Goal: Task Accomplishment & Management: Complete application form

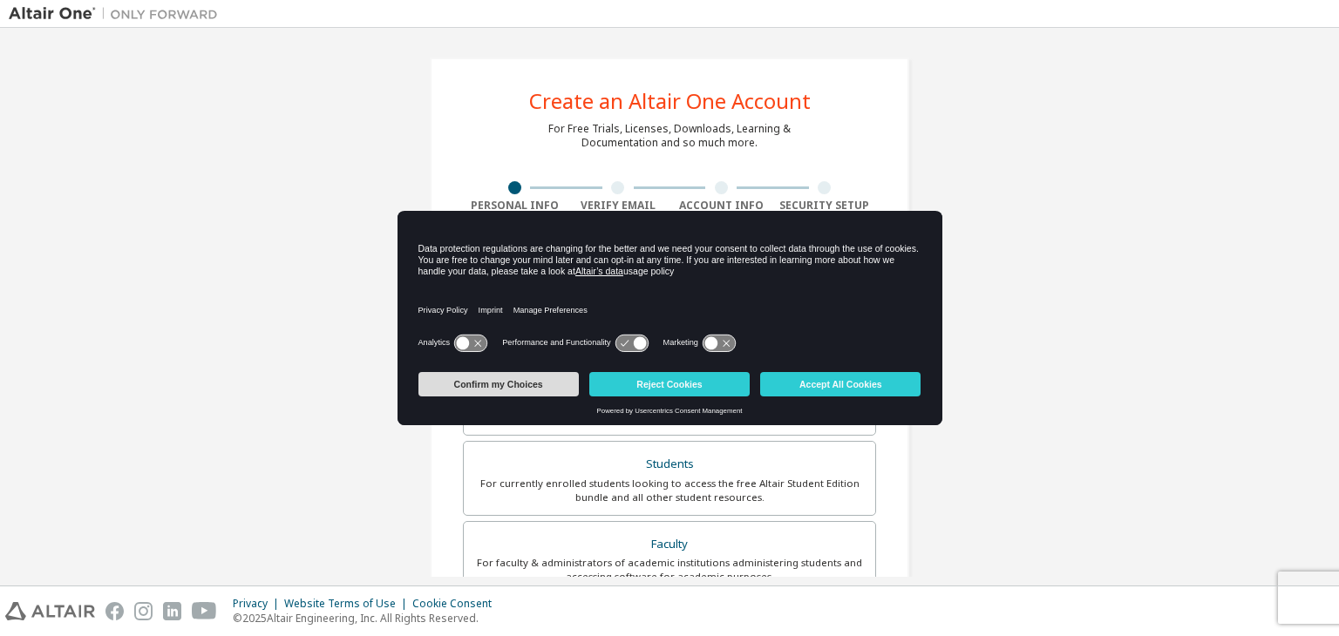
click at [551, 383] on button "Confirm my Choices" at bounding box center [499, 384] width 160 height 24
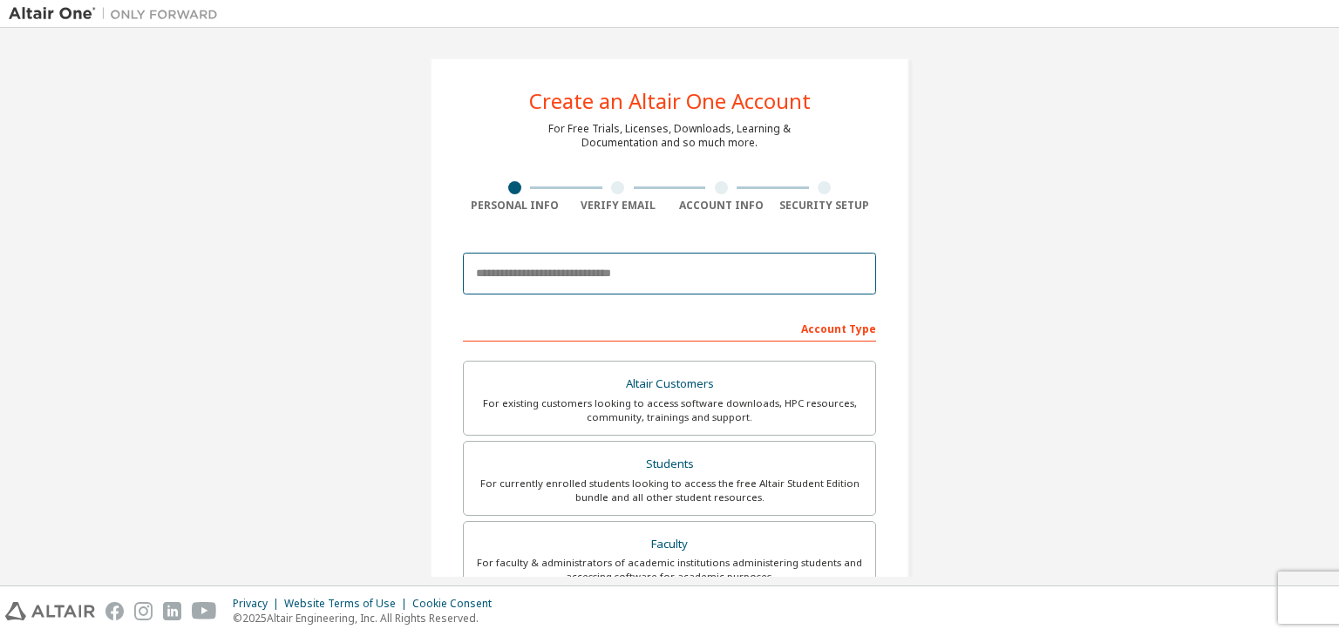
click at [555, 275] on input "email" at bounding box center [669, 274] width 413 height 42
type input "**********"
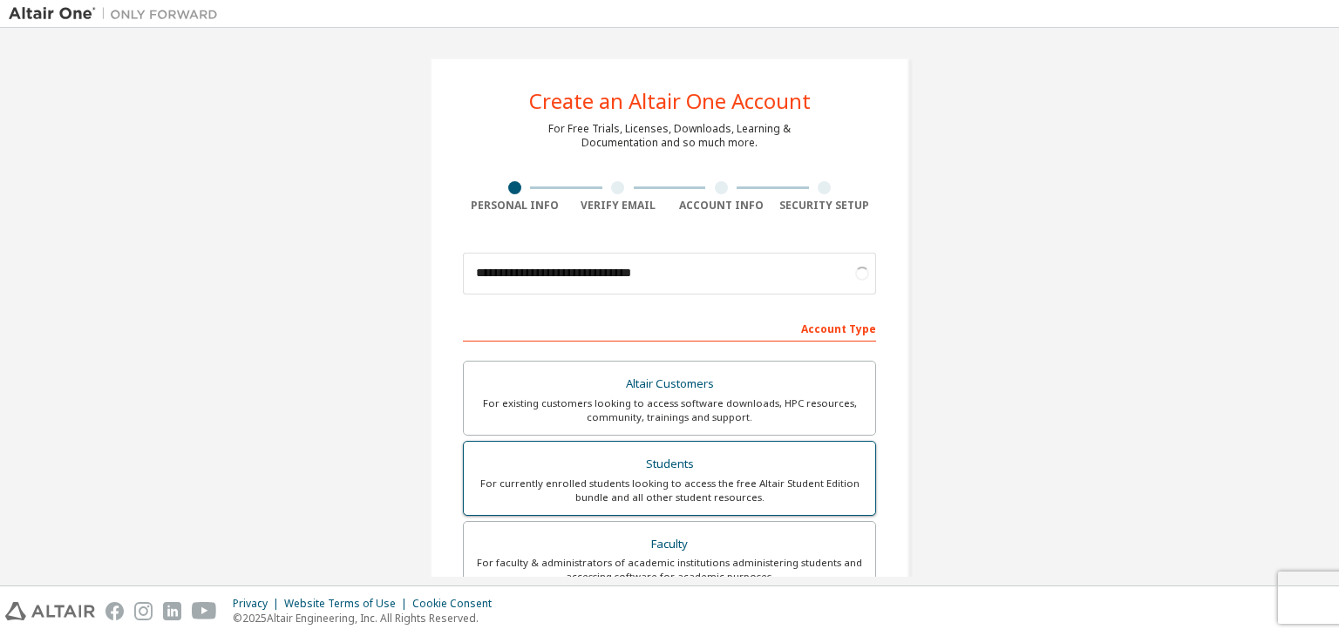
click at [813, 477] on div "For currently enrolled students looking to access the free Altair Student Editi…" at bounding box center [669, 491] width 391 height 28
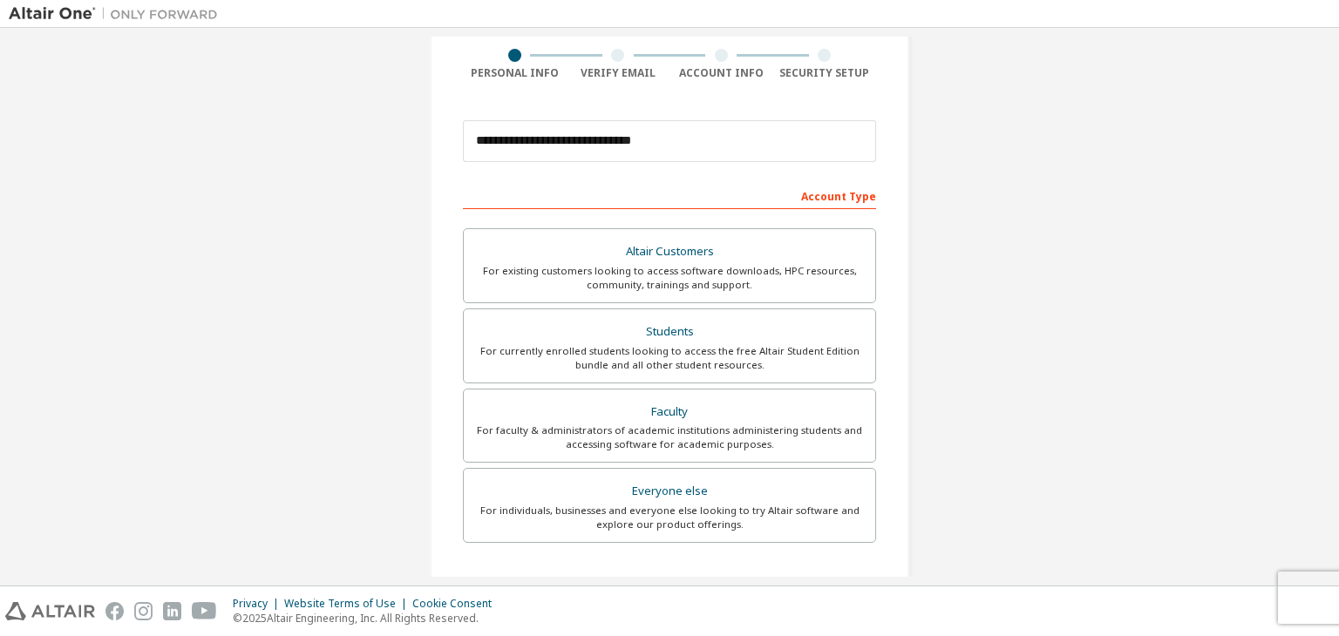
scroll to position [135, 0]
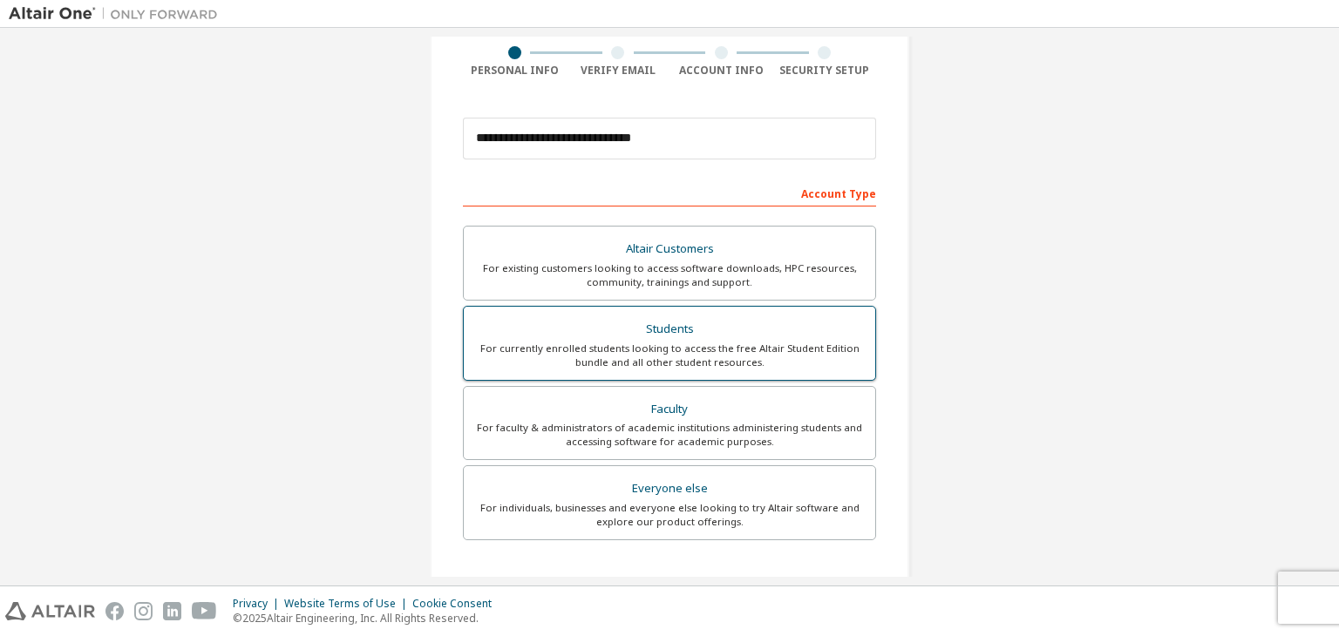
click at [817, 350] on div "For currently enrolled students looking to access the free Altair Student Editi…" at bounding box center [669, 356] width 391 height 28
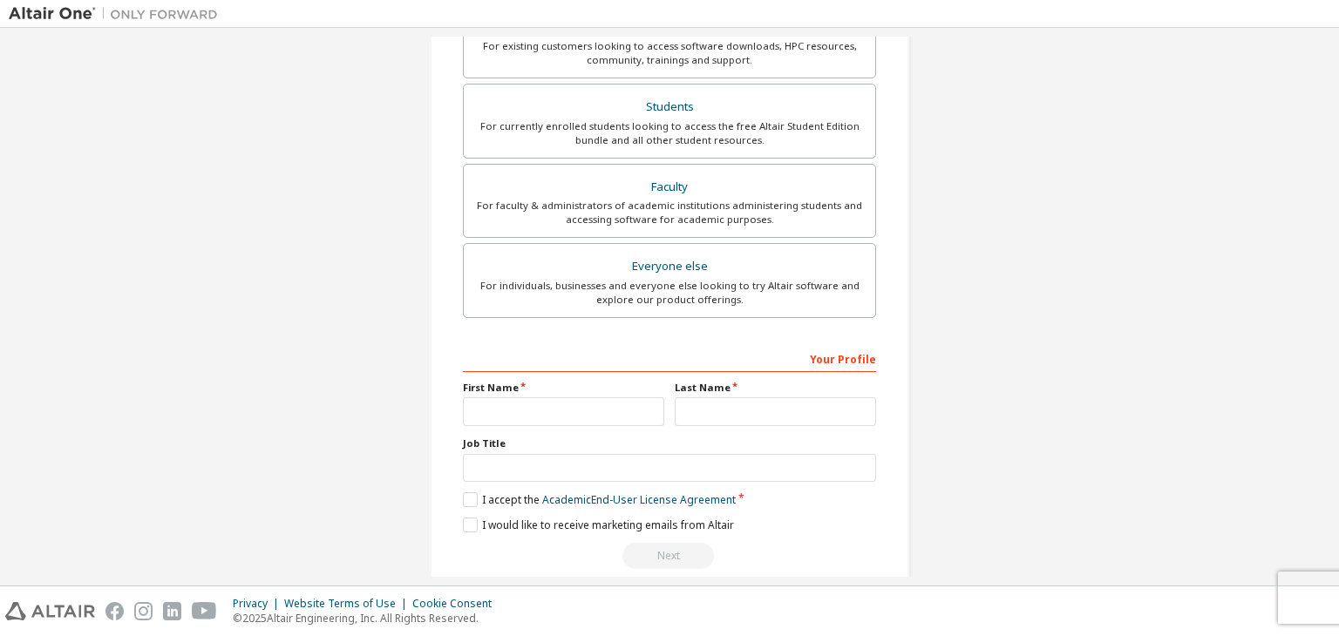
scroll to position [379, 0]
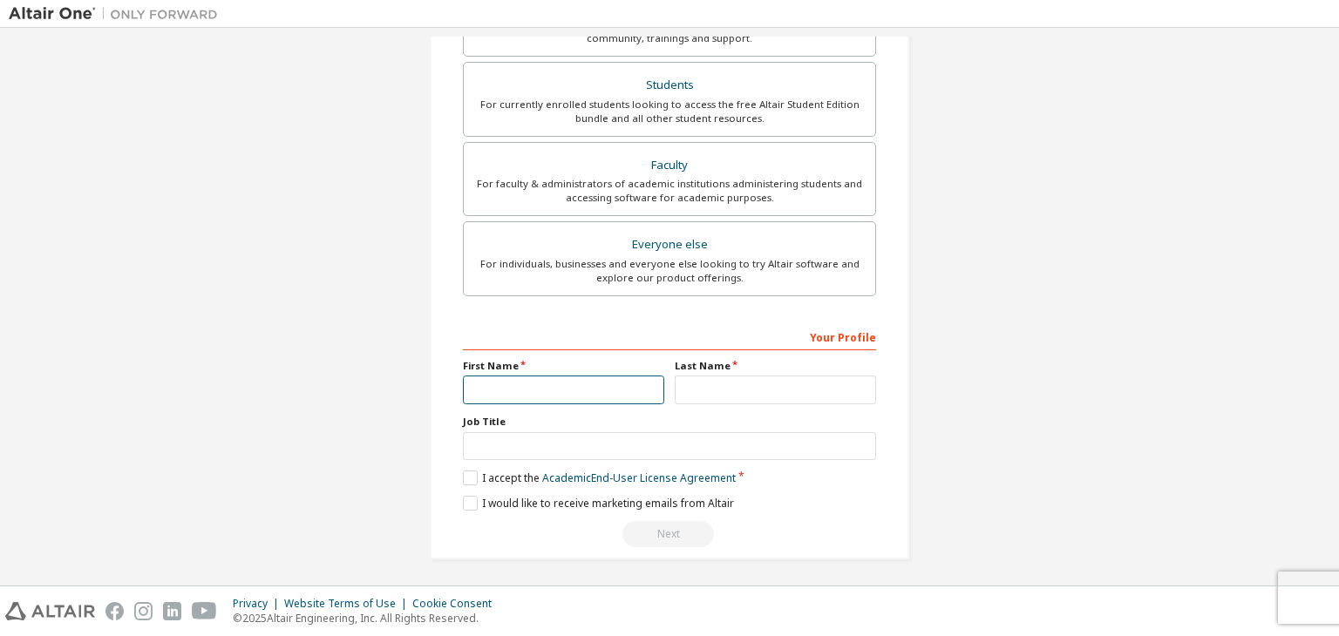
click at [578, 376] on input "text" at bounding box center [563, 390] width 201 height 29
type input "*****"
click at [704, 378] on input "text" at bounding box center [775, 390] width 201 height 29
type input "*****"
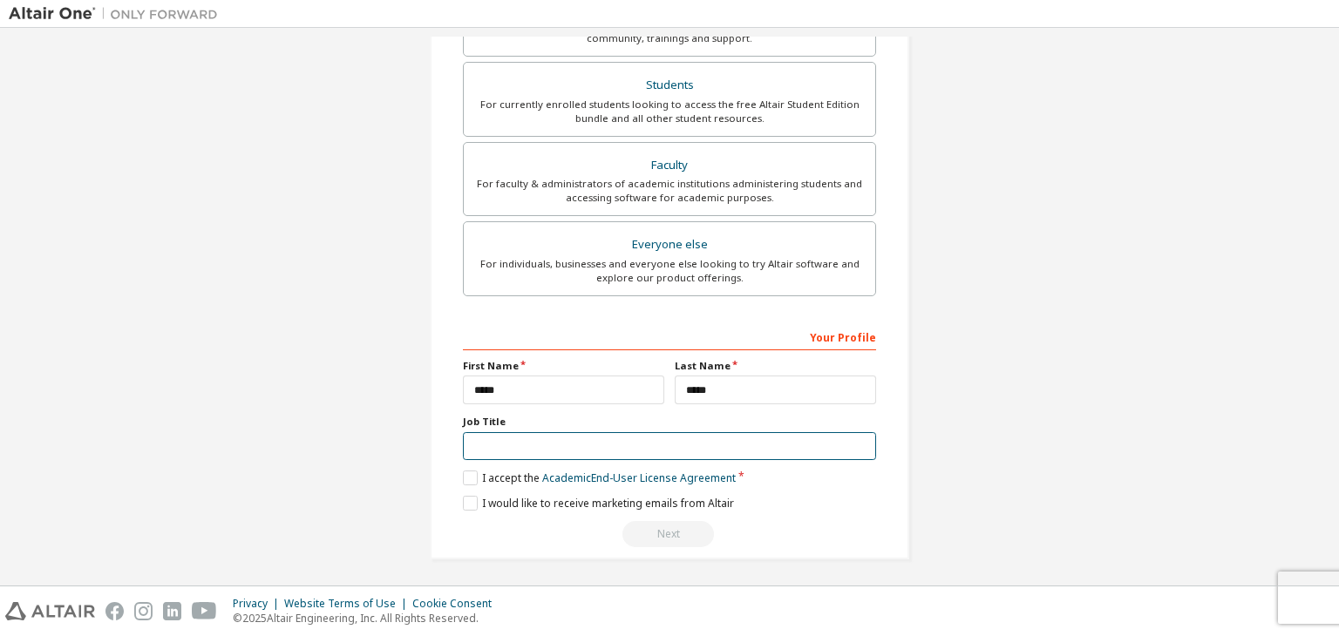
click at [606, 432] on input "text" at bounding box center [669, 446] width 413 height 29
click at [469, 471] on label "I accept the Academic End-User License Agreement" at bounding box center [599, 478] width 273 height 15
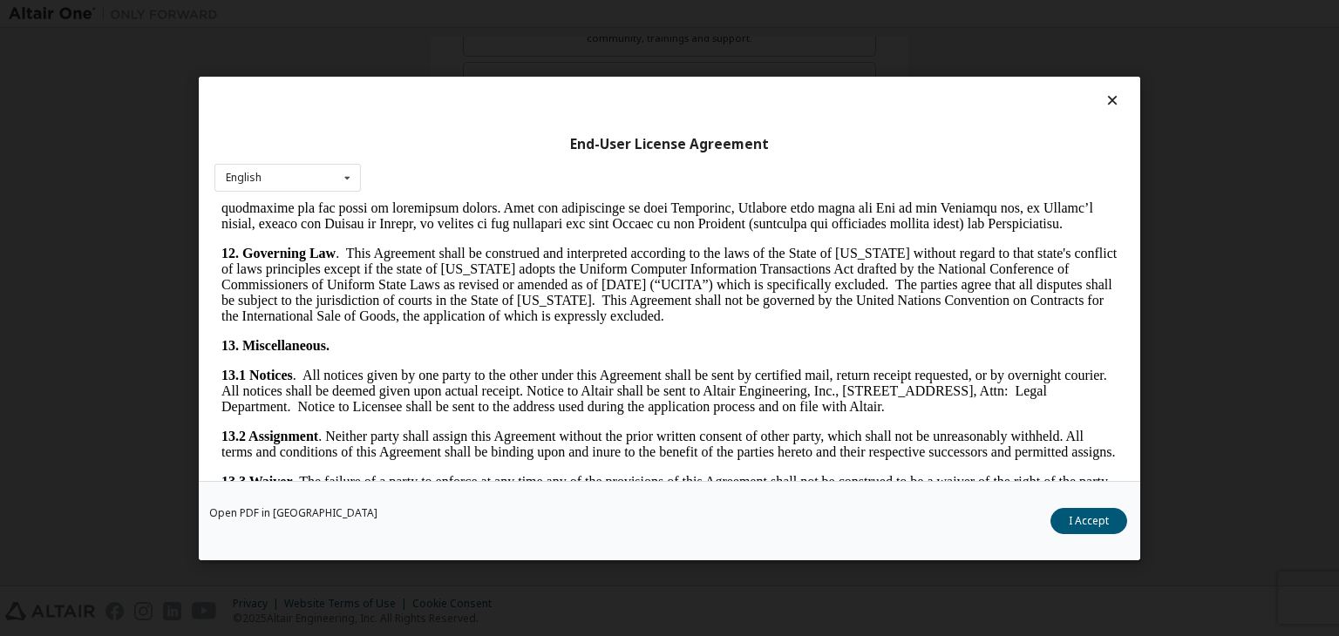
scroll to position [2913, 0]
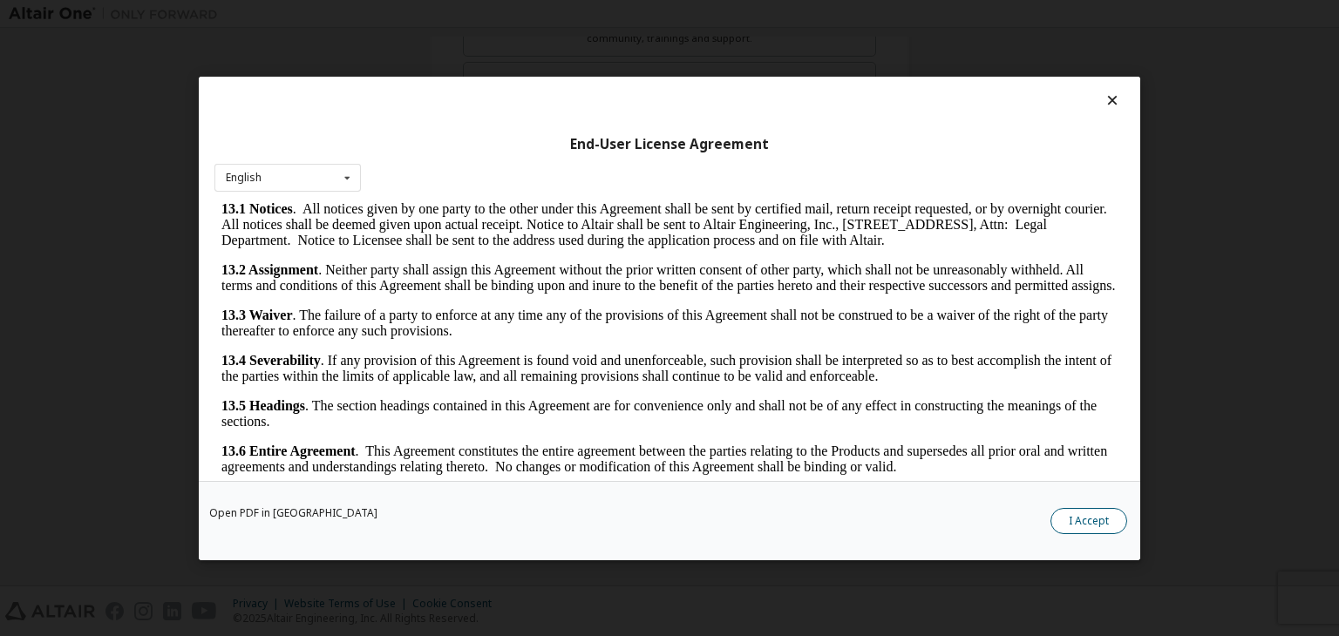
click at [1063, 523] on button "I Accept" at bounding box center [1089, 521] width 77 height 26
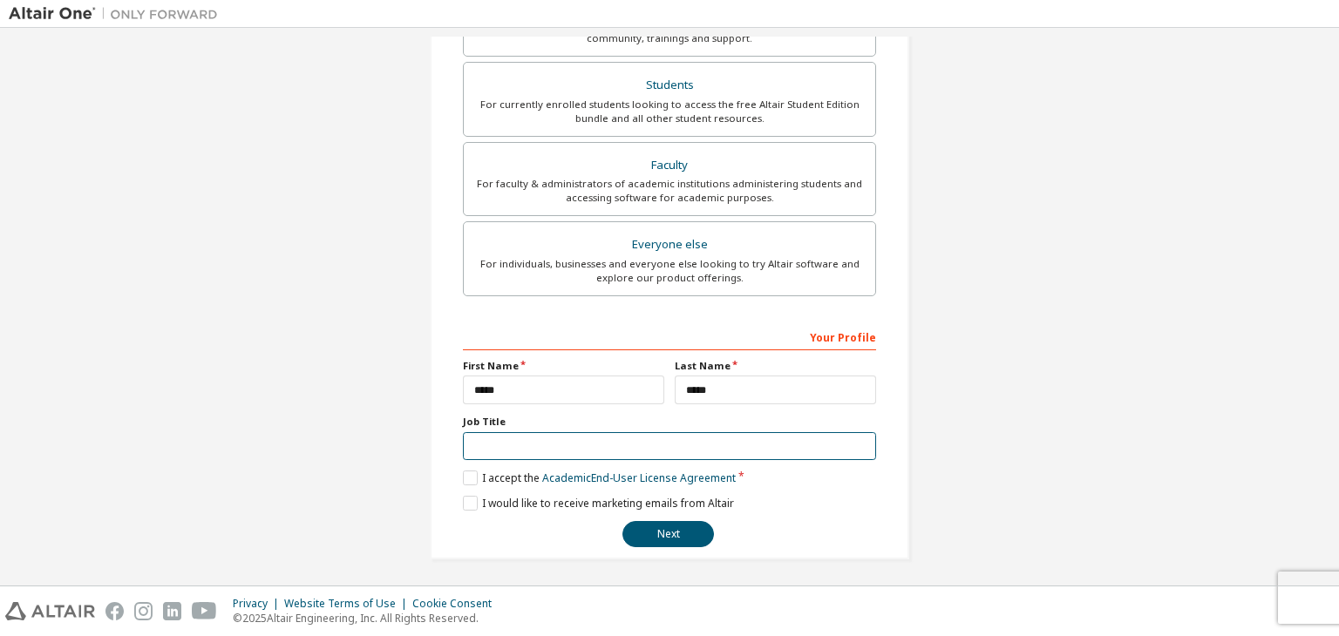
click at [500, 437] on input "text" at bounding box center [669, 446] width 413 height 29
type input "*"
type input "*******"
click at [667, 535] on button "Next" at bounding box center [669, 534] width 92 height 26
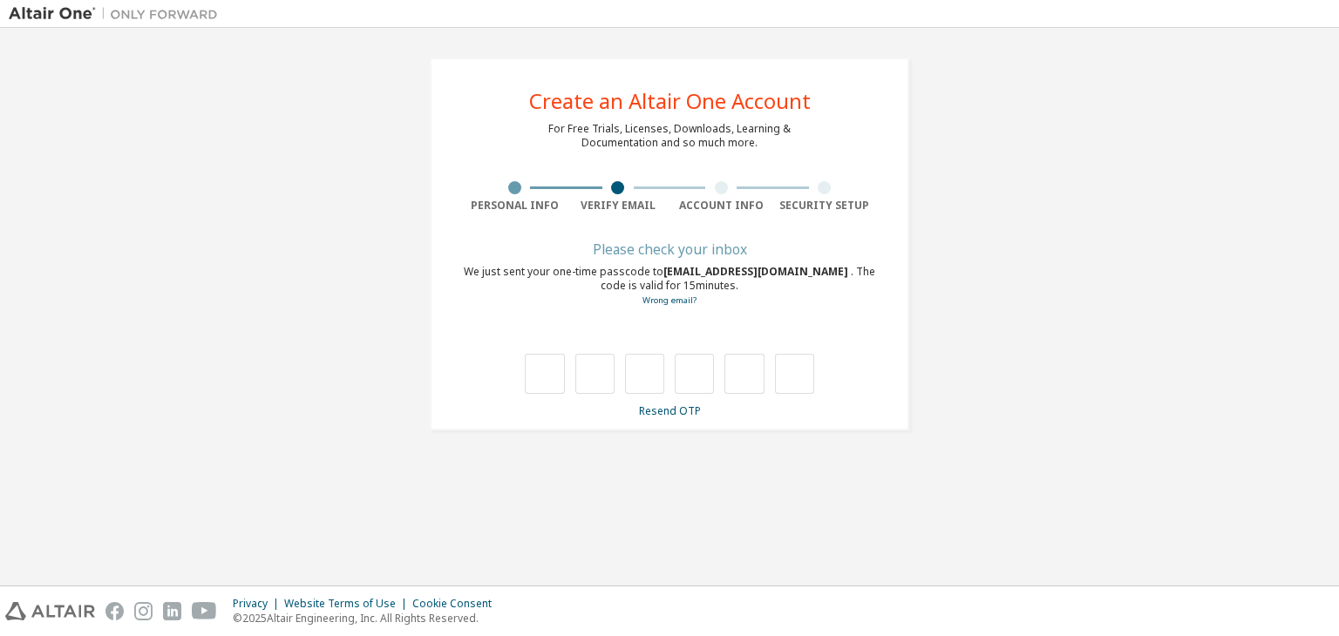
scroll to position [0, 0]
type input "*"
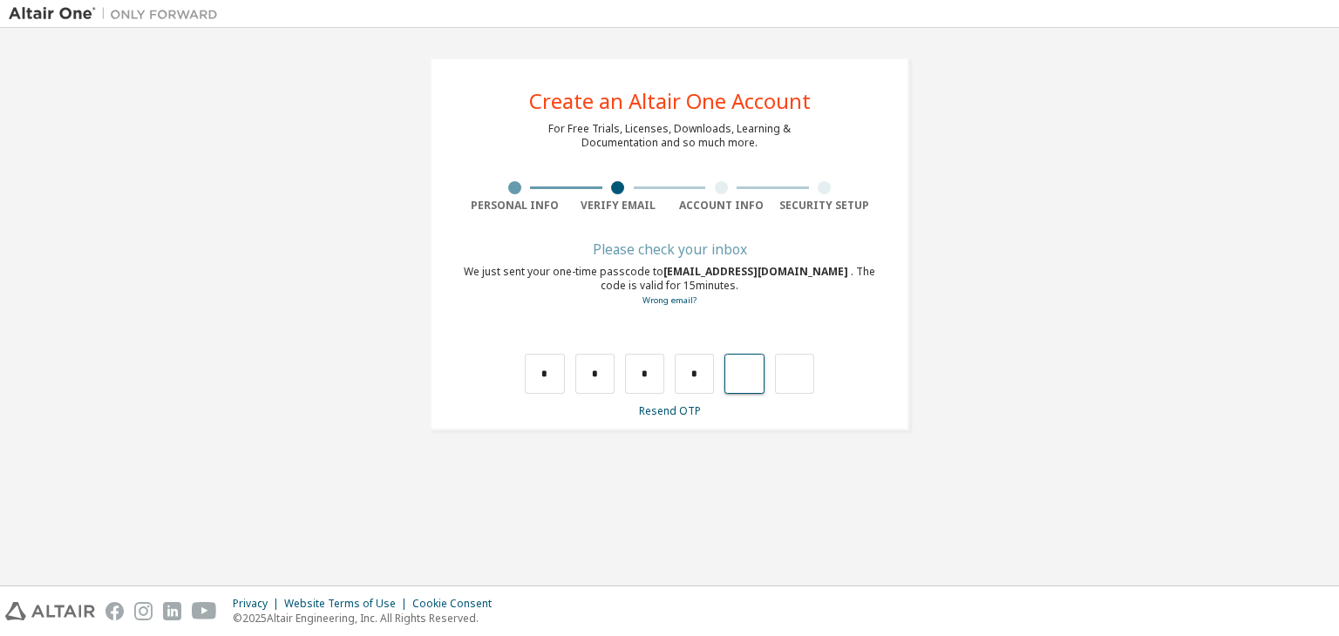
type input "*"
